Goal: Use online tool/utility: Utilize a website feature to perform a specific function

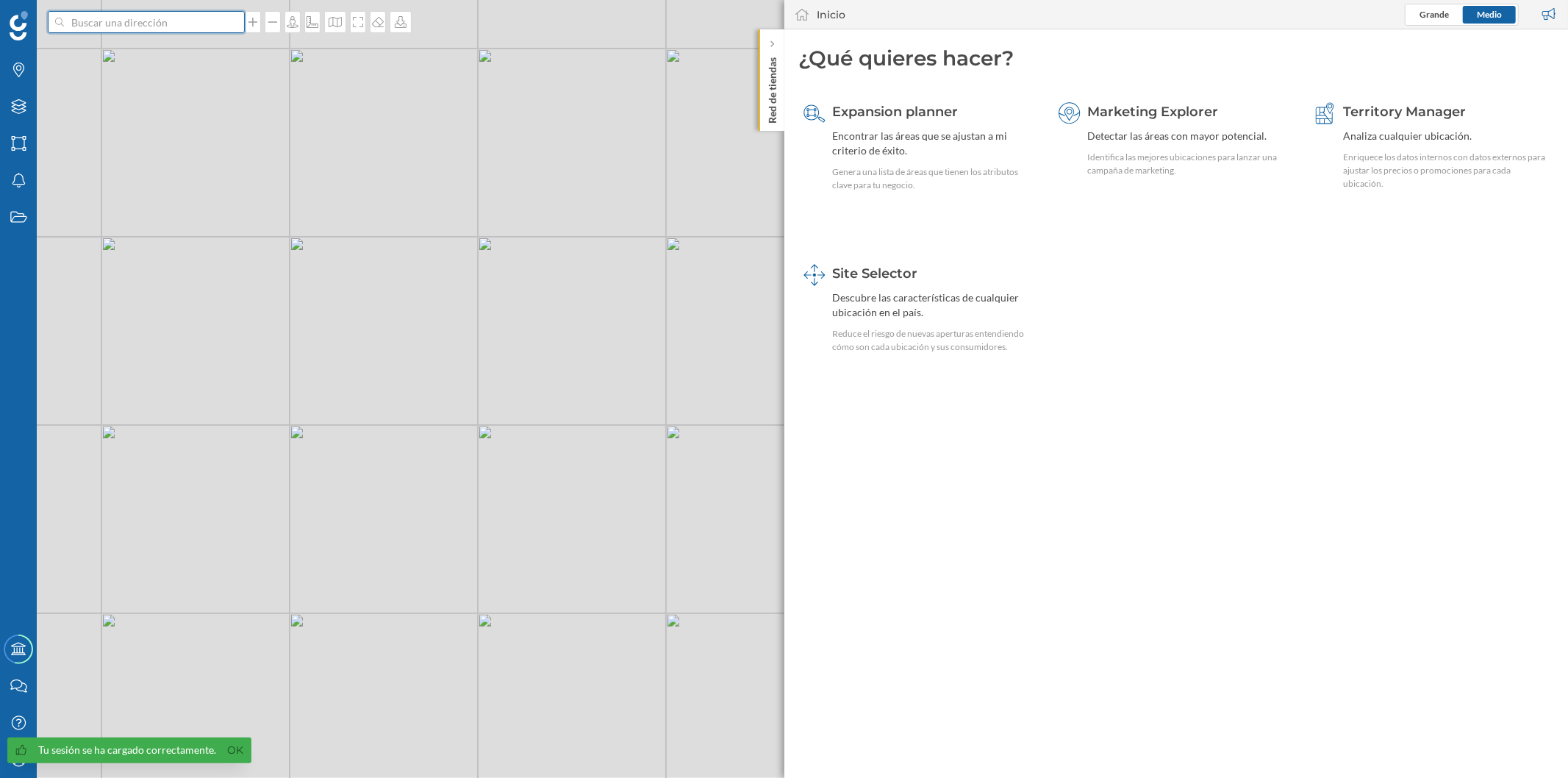
click at [170, 22] on input at bounding box center [147, 22] width 165 height 22
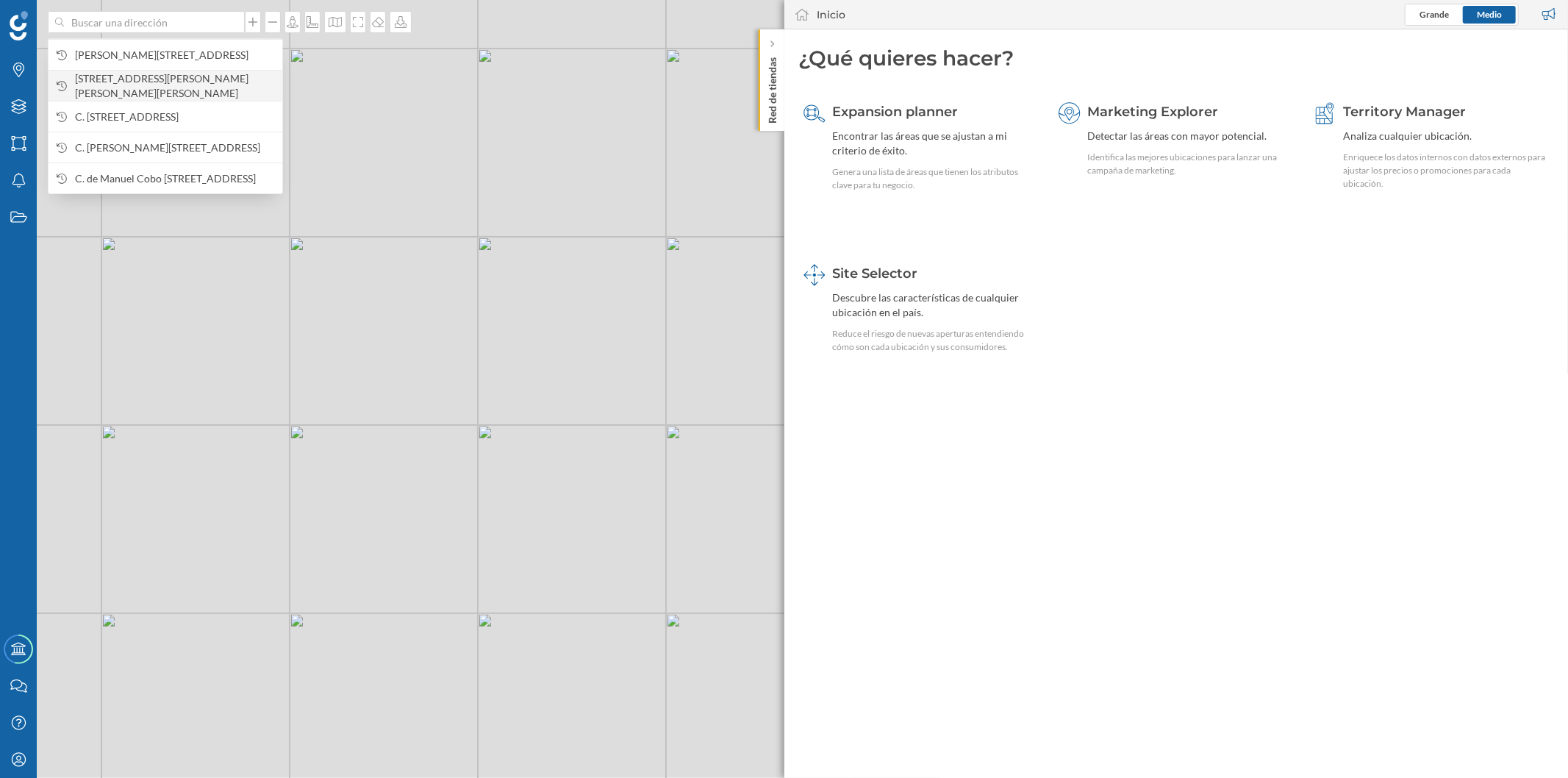
click at [181, 77] on span "[STREET_ADDRESS][PERSON_NAME][PERSON_NAME][PERSON_NAME]" at bounding box center [174, 85] width 200 height 30
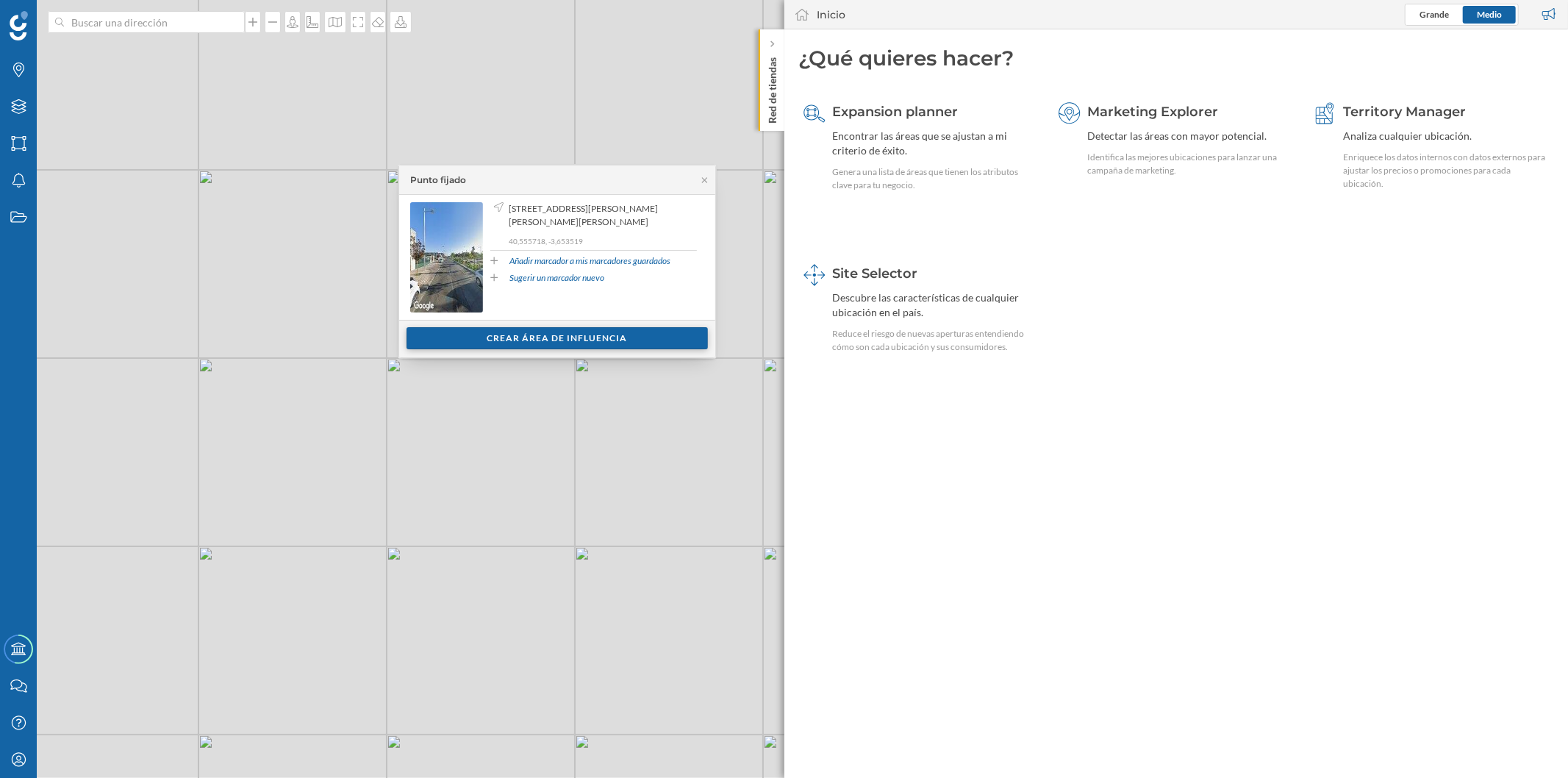
click at [519, 340] on div "Crear área de influencia" at bounding box center [557, 337] width 302 height 22
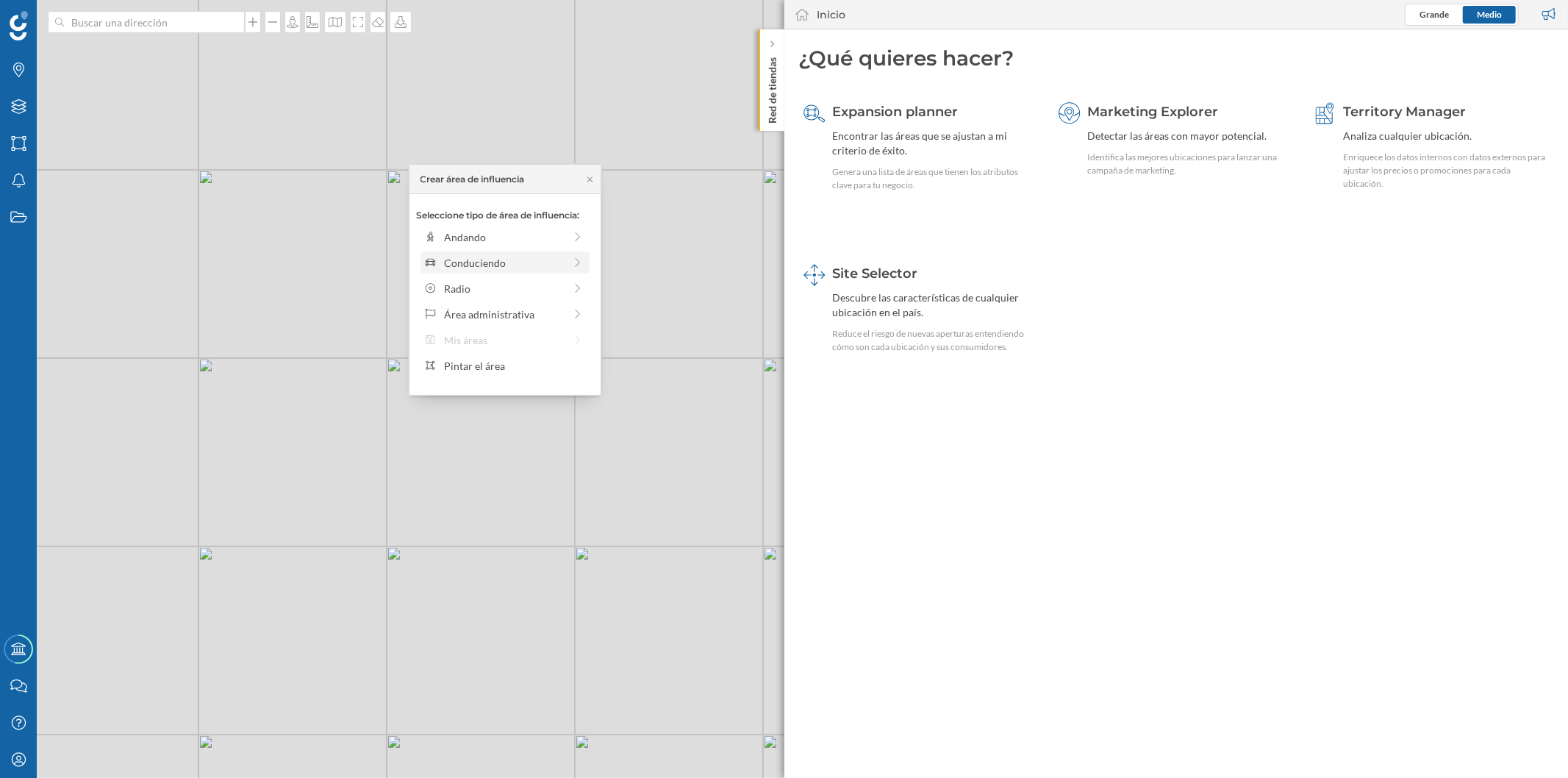
click at [509, 254] on div "Conduciendo" at bounding box center [505, 262] width 169 height 22
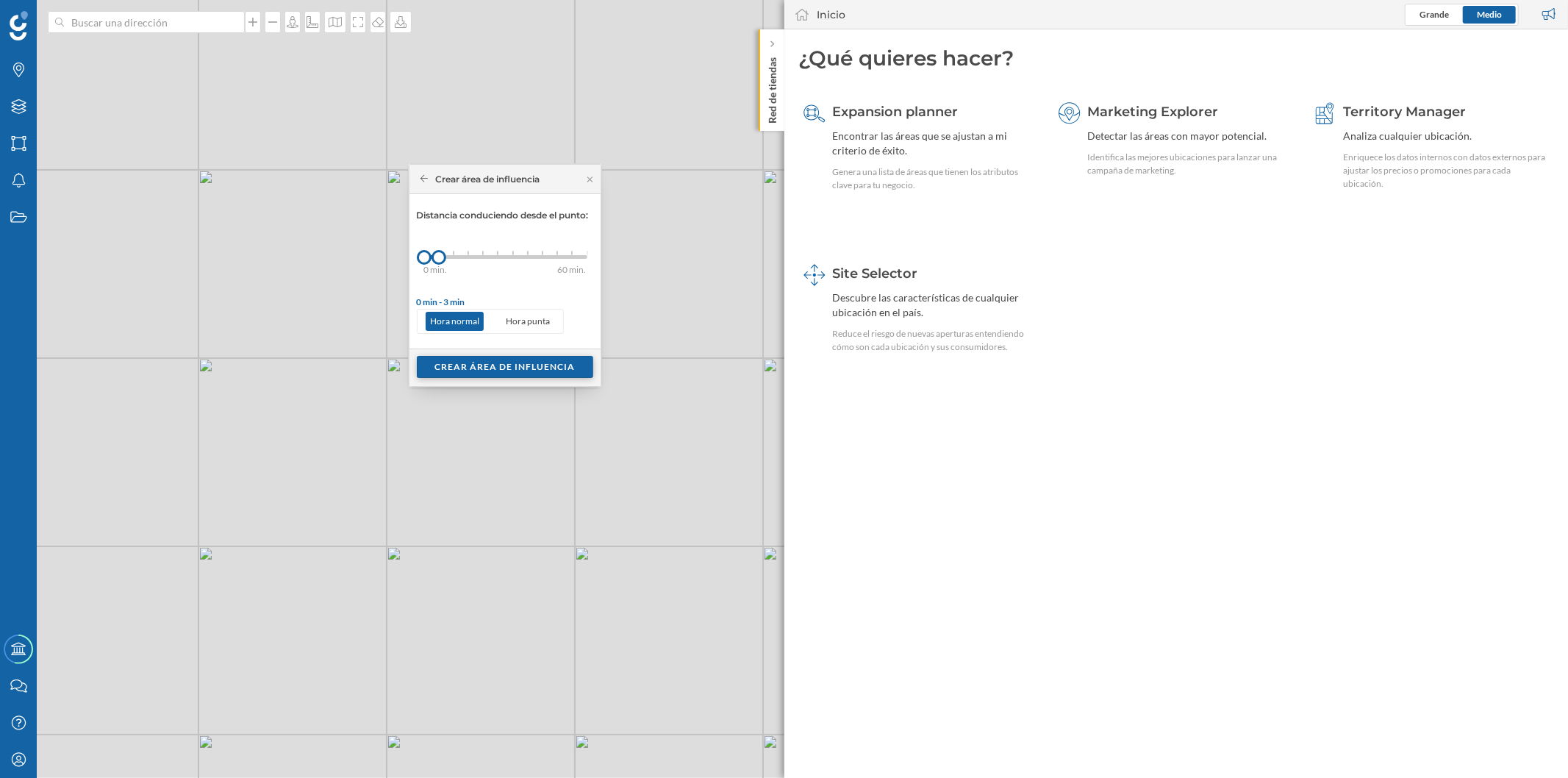
click at [491, 370] on div "Crear área de influencia" at bounding box center [505, 366] width 176 height 22
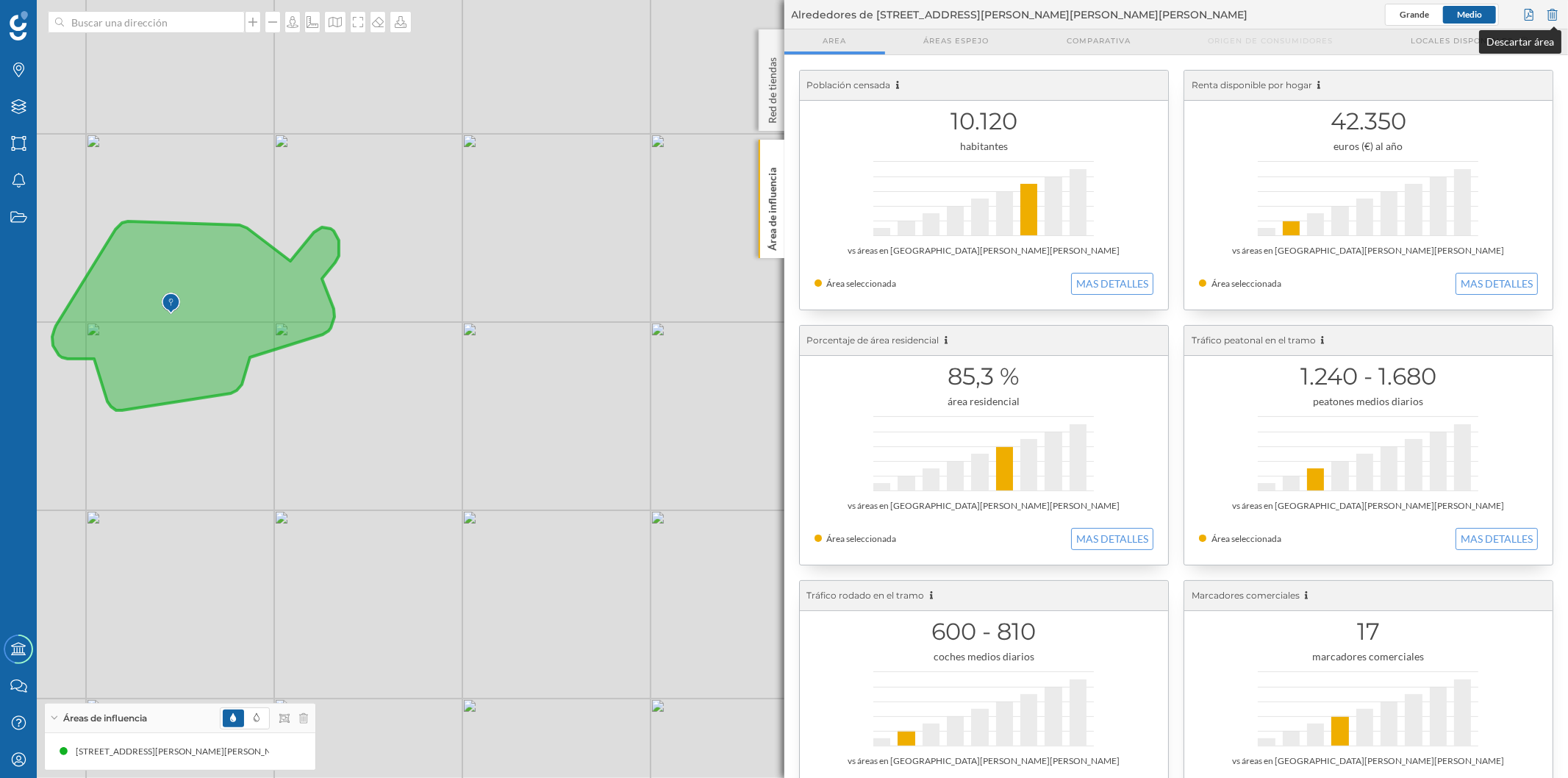
drag, startPoint x: 1553, startPoint y: 6, endPoint x: 1534, endPoint y: 16, distance: 21.5
click at [1553, 9] on div at bounding box center [1552, 14] width 16 height 22
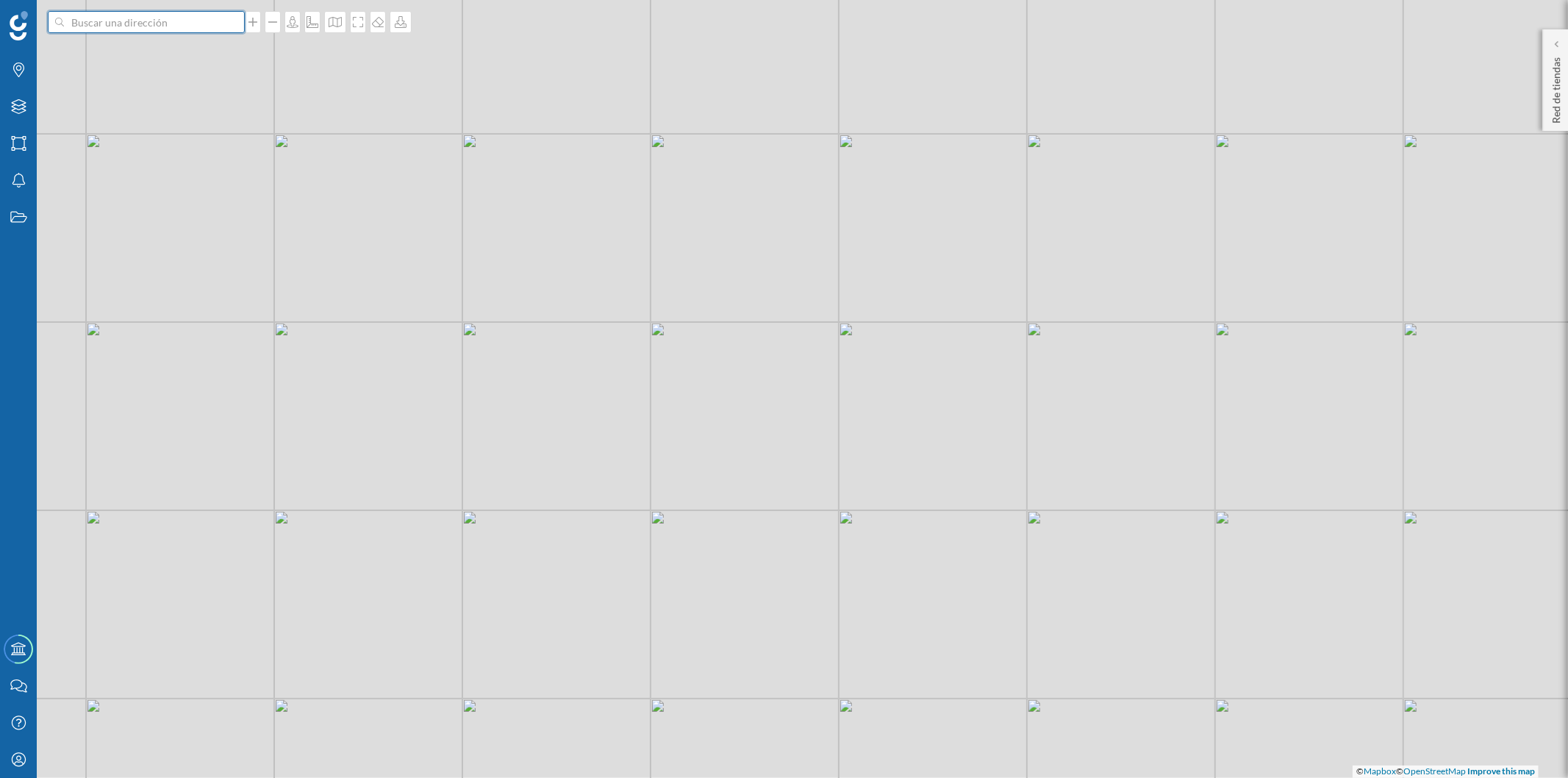
click at [182, 30] on input at bounding box center [147, 22] width 165 height 22
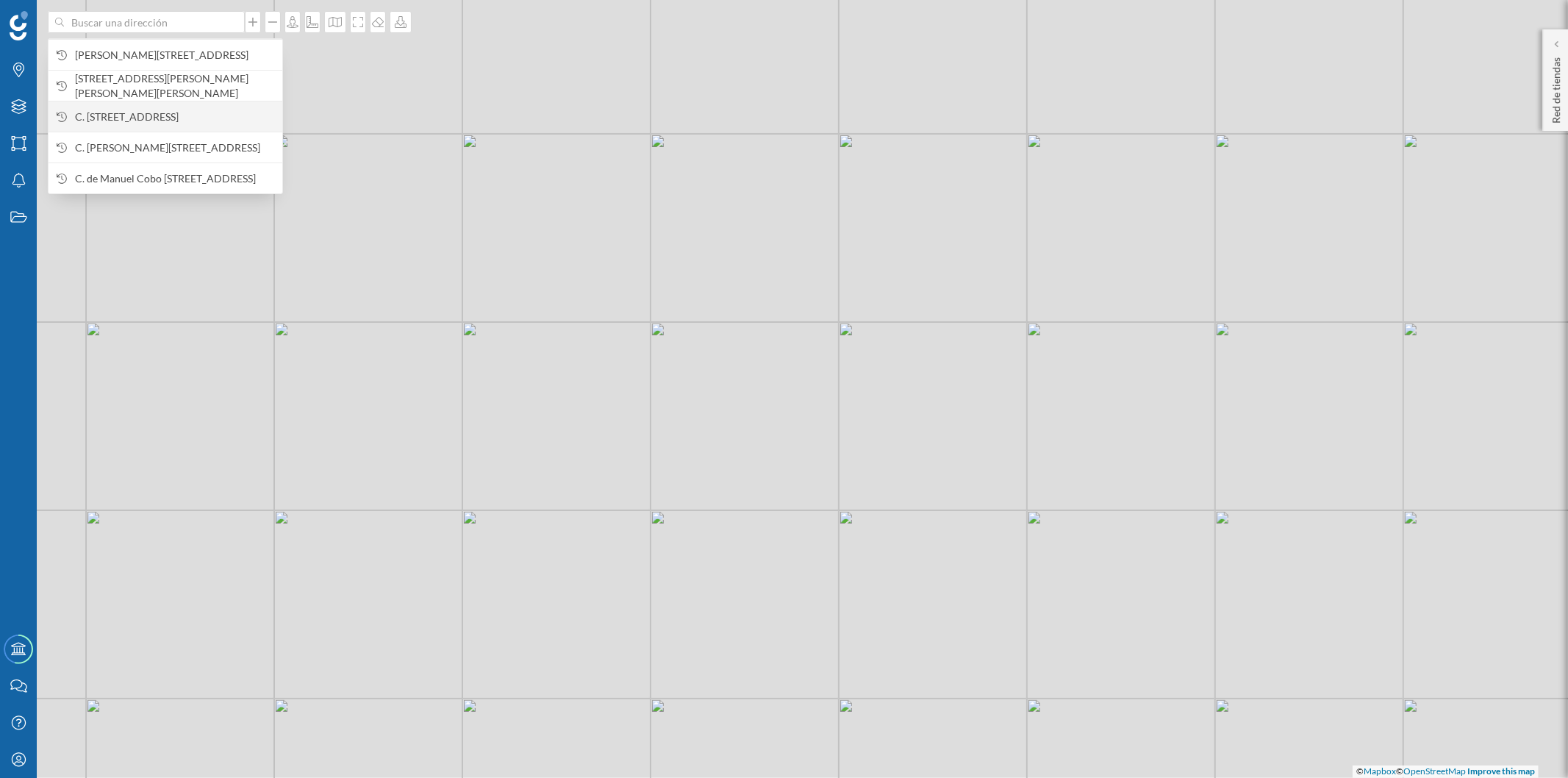
click at [189, 112] on span "C. [STREET_ADDRESS]" at bounding box center [174, 116] width 200 height 14
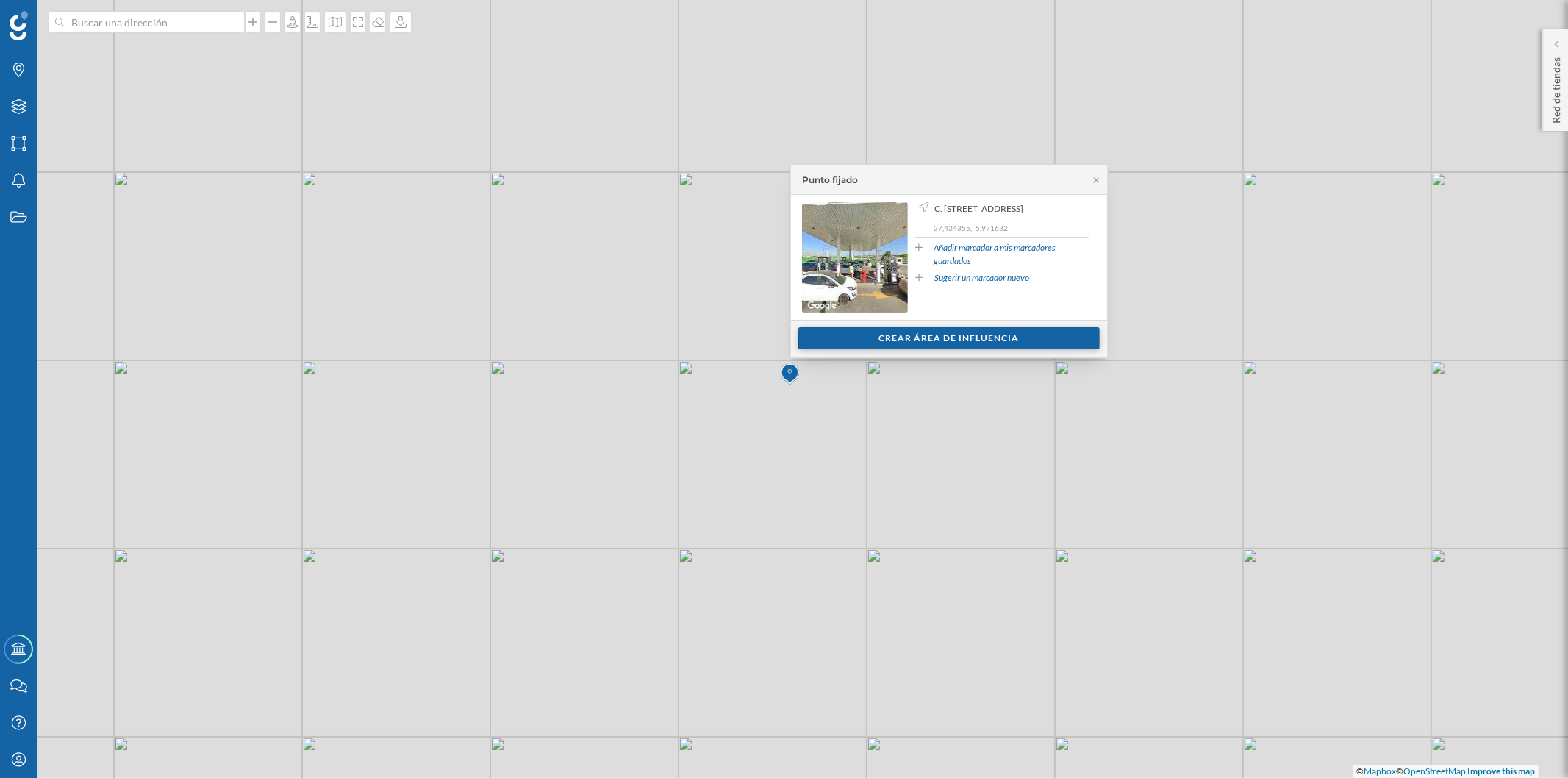
click at [893, 339] on div "Crear área de influencia" at bounding box center [948, 337] width 302 height 22
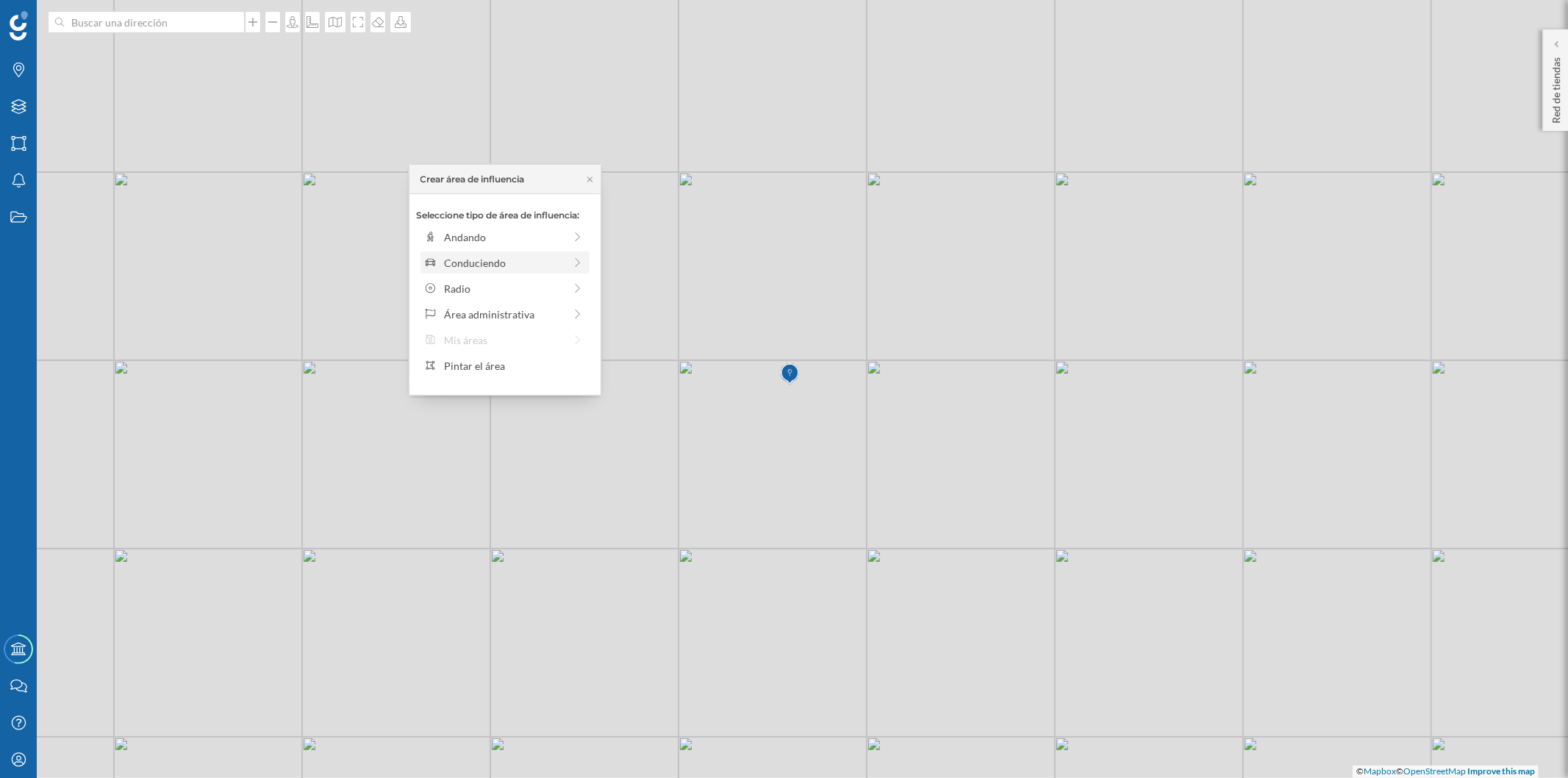
click at [448, 264] on div "Conduciendo" at bounding box center [503, 263] width 120 height 15
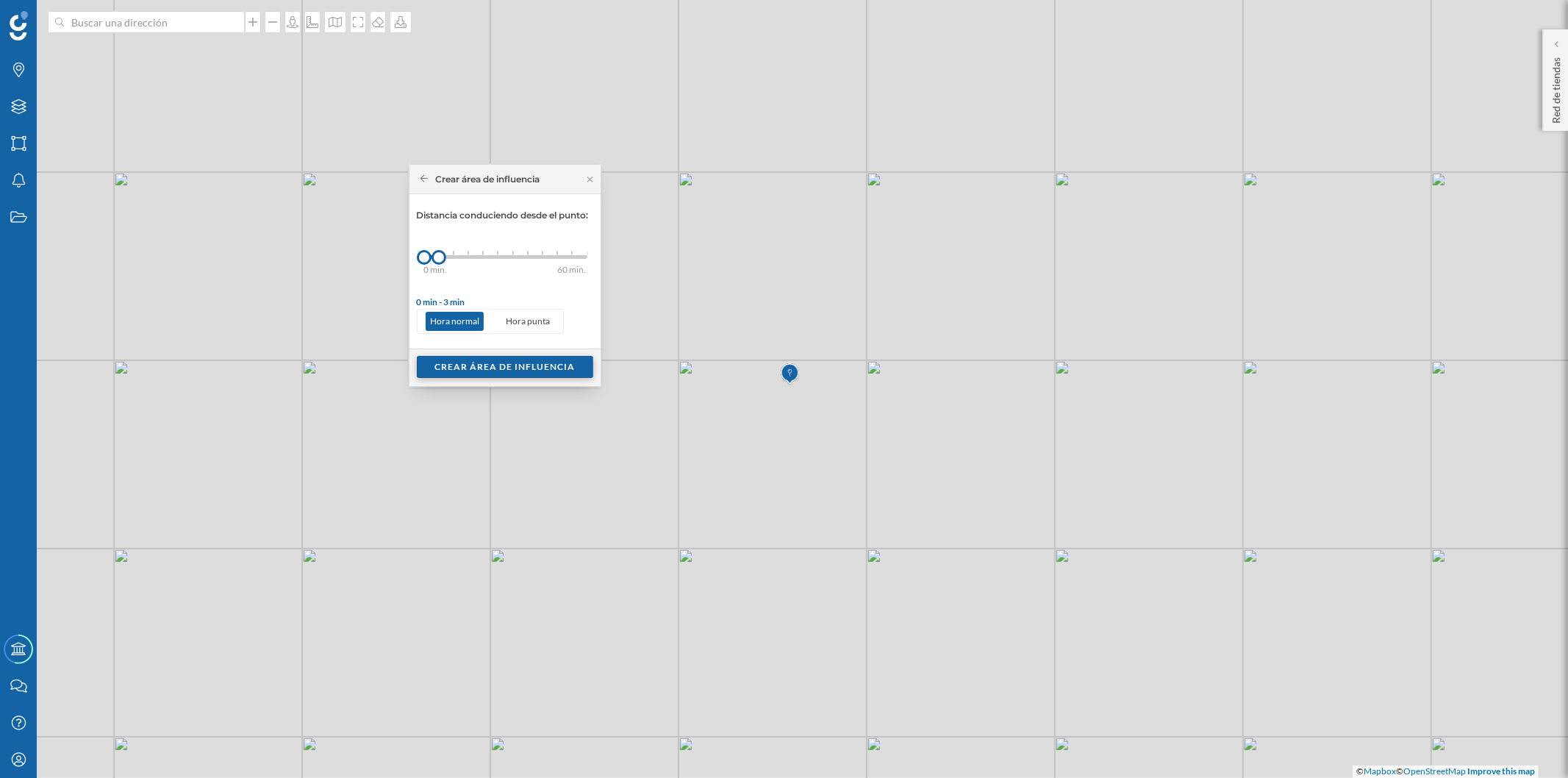
click at [485, 371] on div "Crear área de influencia" at bounding box center [505, 366] width 176 height 22
